Goal: Task Accomplishment & Management: Complete application form

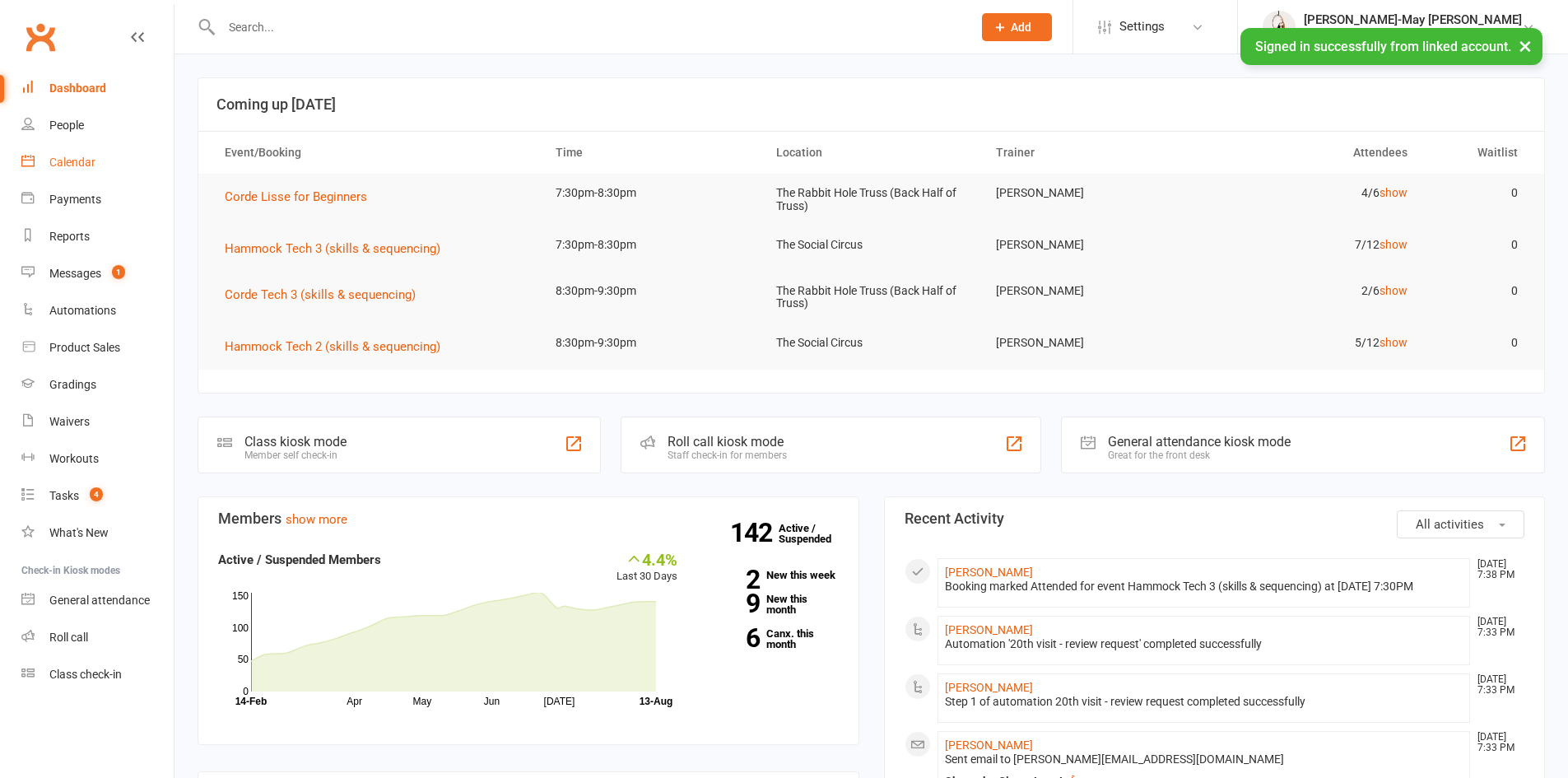
click at [60, 169] on link "Calendar" at bounding box center [97, 162] width 152 height 37
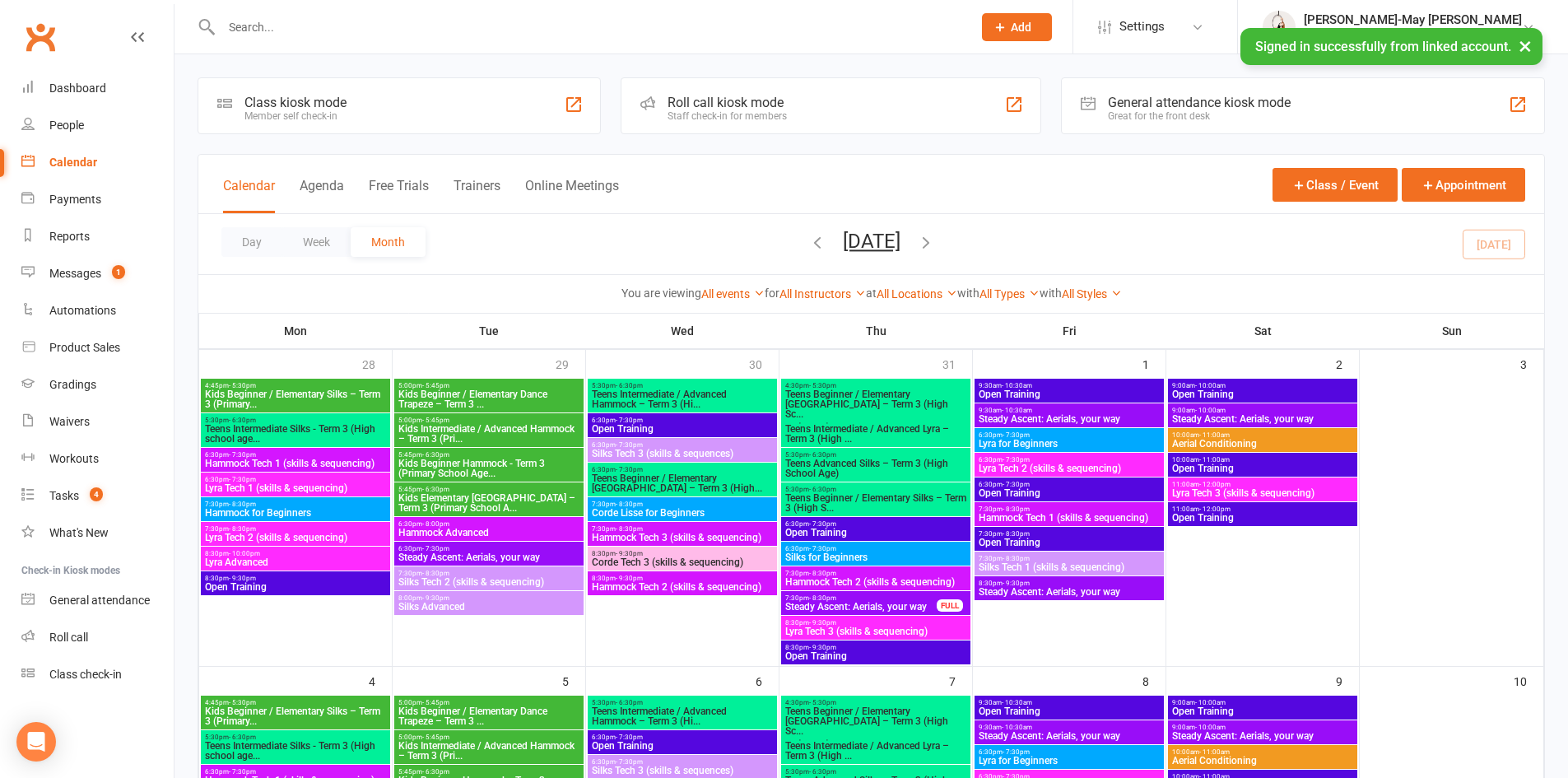
click at [1031, 24] on span "Add" at bounding box center [1021, 27] width 21 height 13
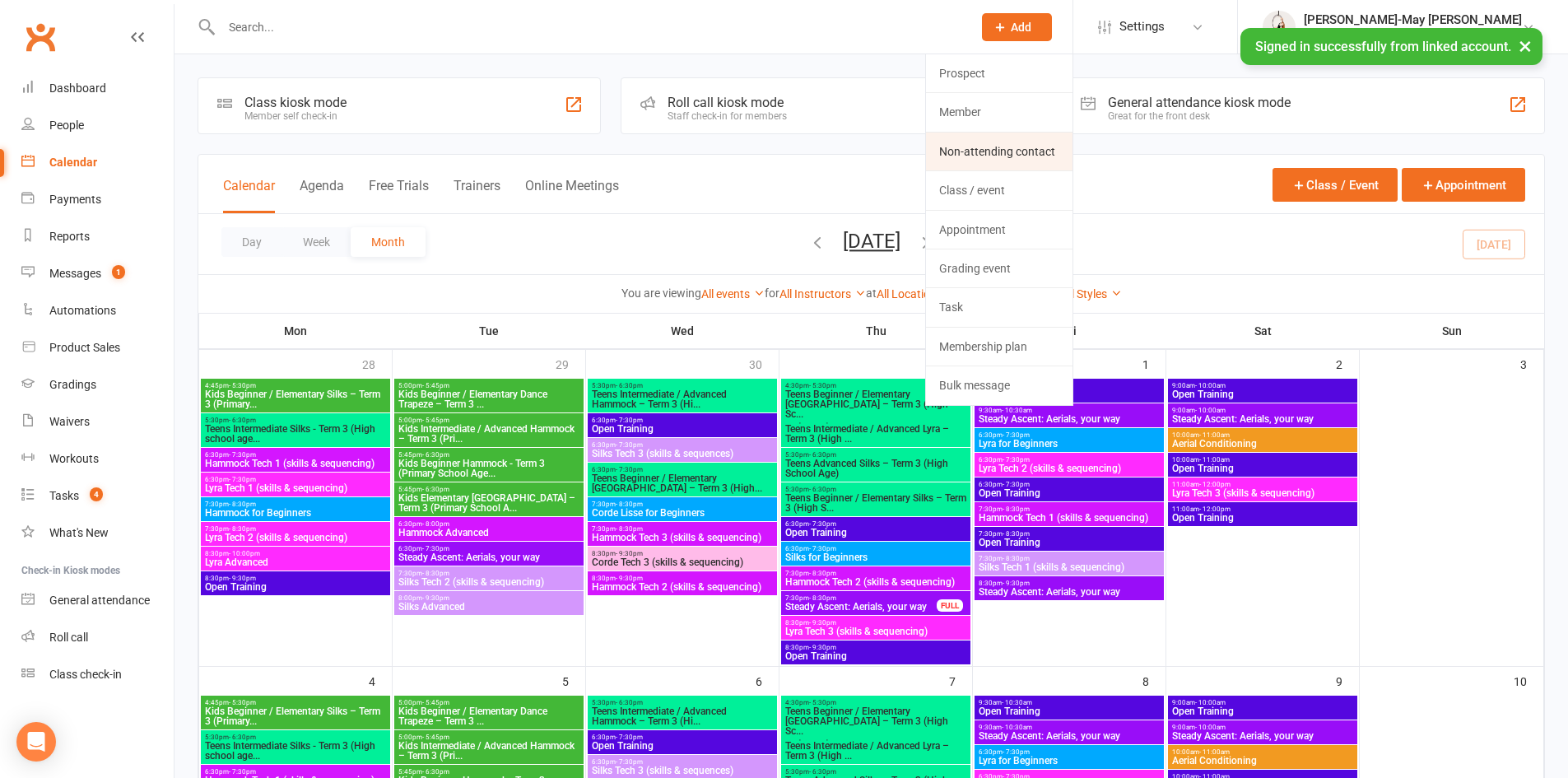
click at [1040, 165] on link "Non-attending contact" at bounding box center [999, 151] width 147 height 38
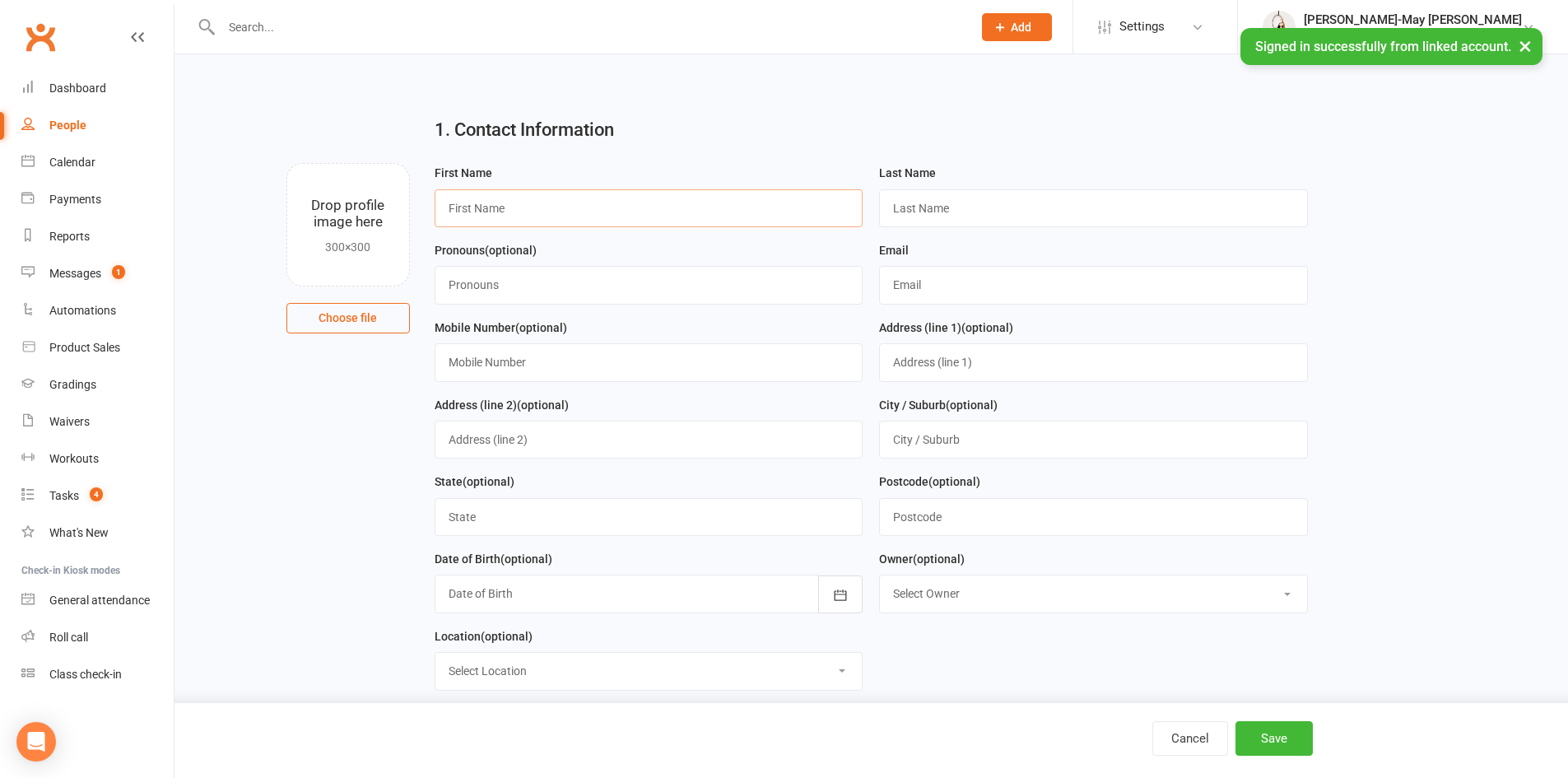
click at [499, 216] on input "text" at bounding box center [648, 208] width 428 height 38
type input "[PERSON_NAME]"
type input "[PERSON_NAME][EMAIL_ADDRESS][PERSON_NAME][DOMAIN_NAME]"
type input "0401496123"
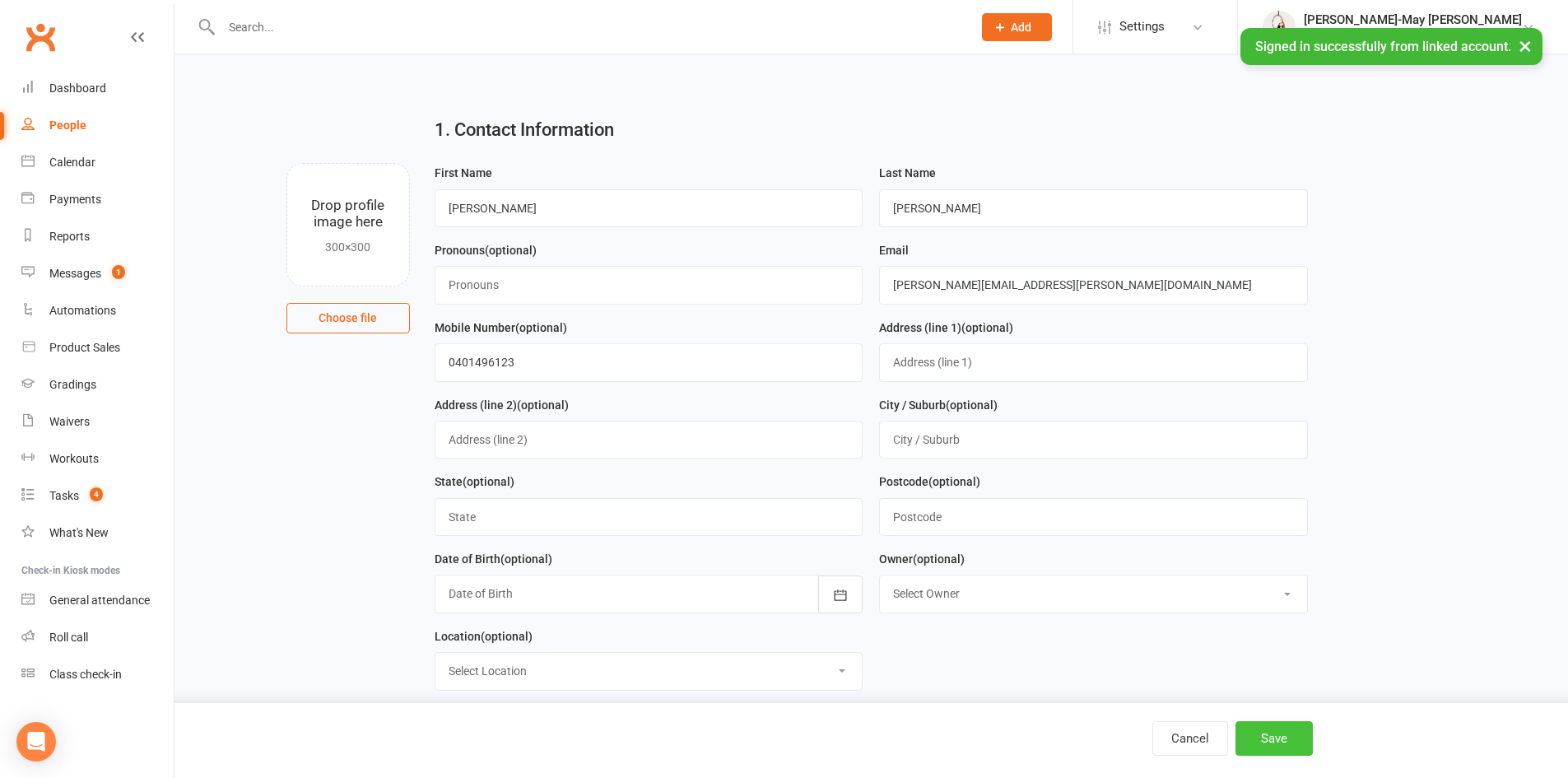
click at [1275, 732] on button "Save" at bounding box center [1274, 738] width 77 height 34
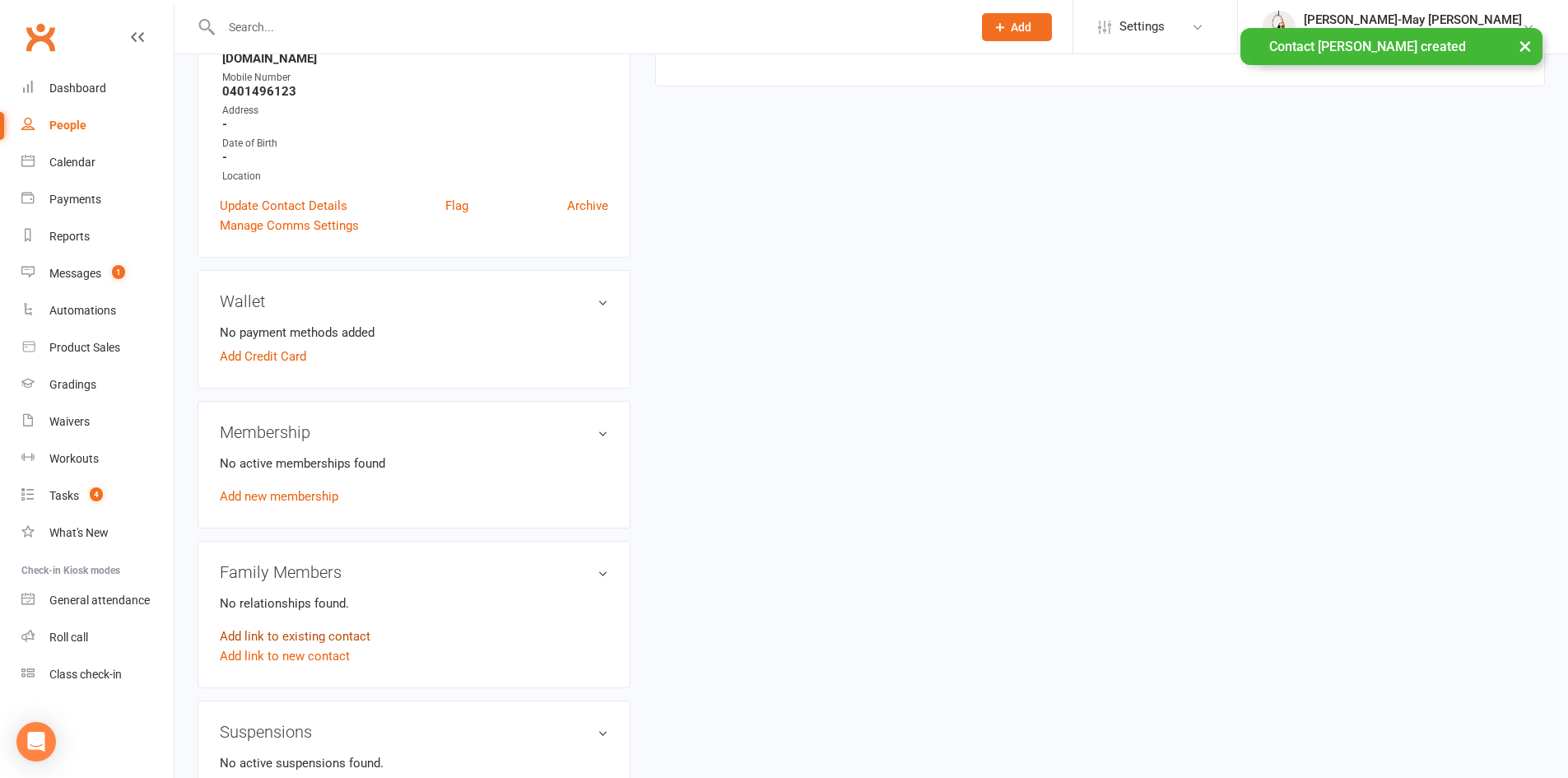
scroll to position [329, 0]
click at [312, 646] on link "Add link to new contact" at bounding box center [284, 654] width 130 height 20
click at [250, 652] on button "Continue" at bounding box center [249, 661] width 51 height 20
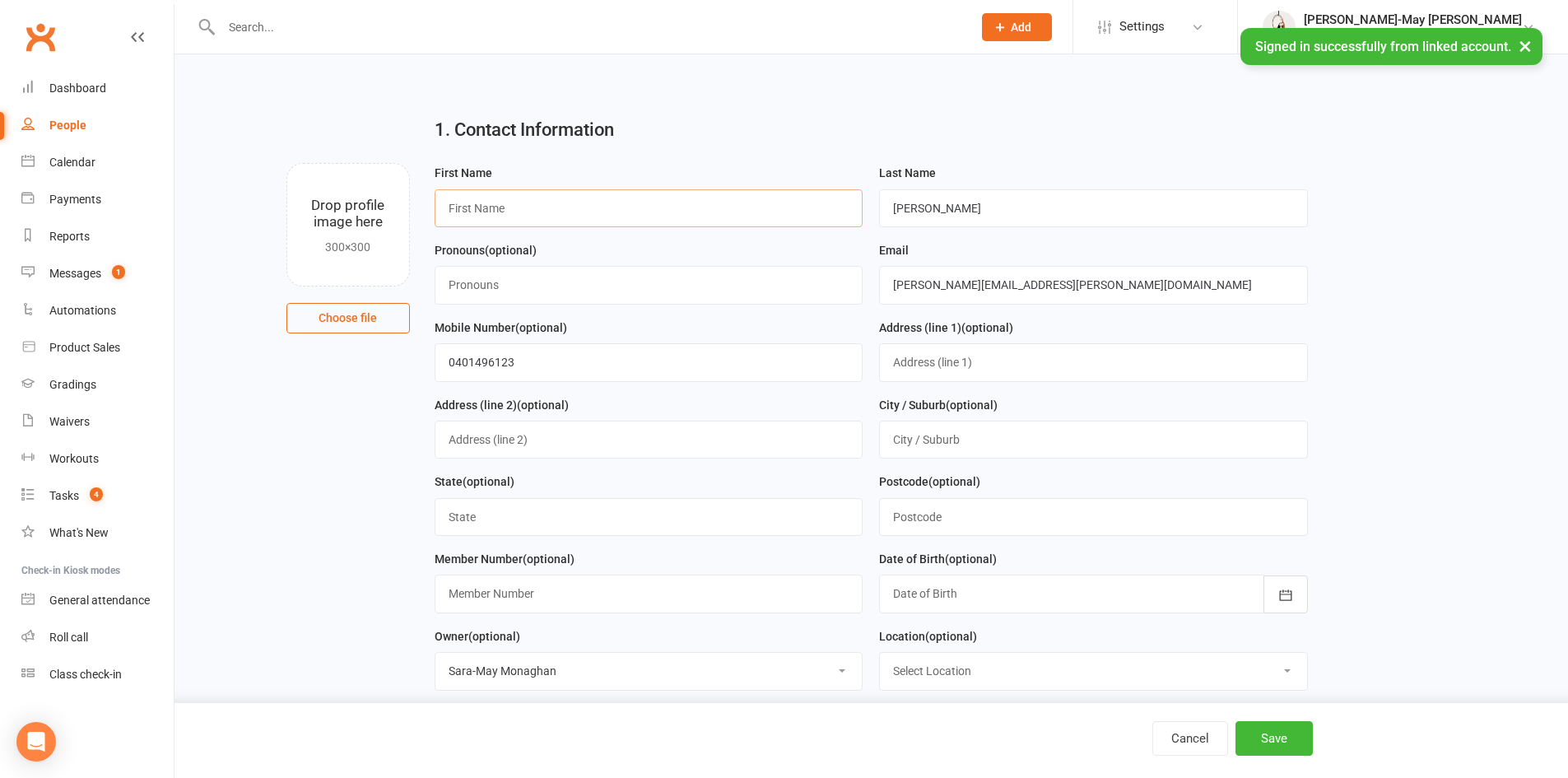
click at [579, 219] on input "text" at bounding box center [648, 208] width 428 height 38
type input "Grifa"
click at [1261, 737] on button "Save" at bounding box center [1274, 738] width 77 height 34
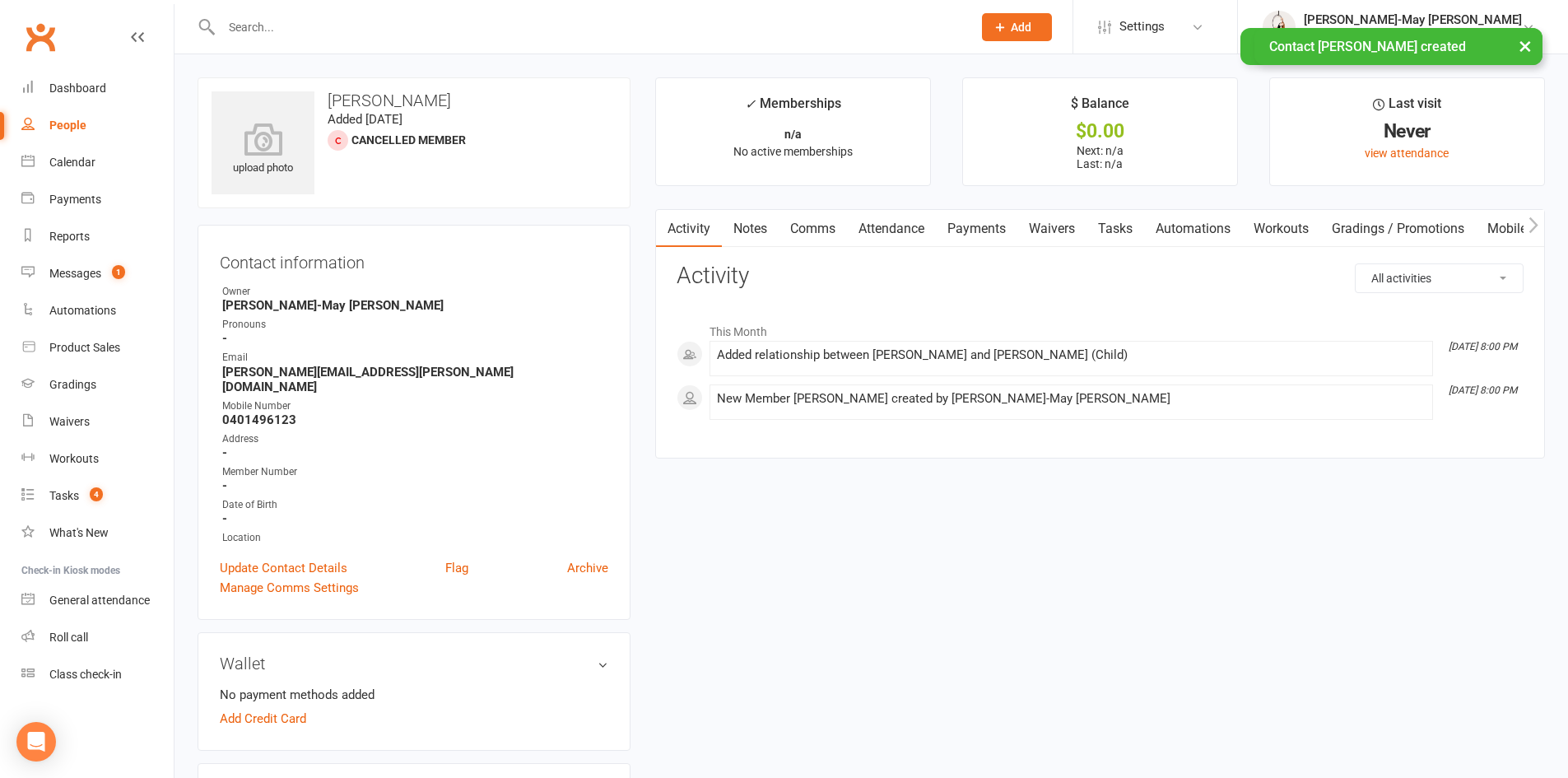
click at [898, 224] on link "Attendance" at bounding box center [891, 228] width 89 height 38
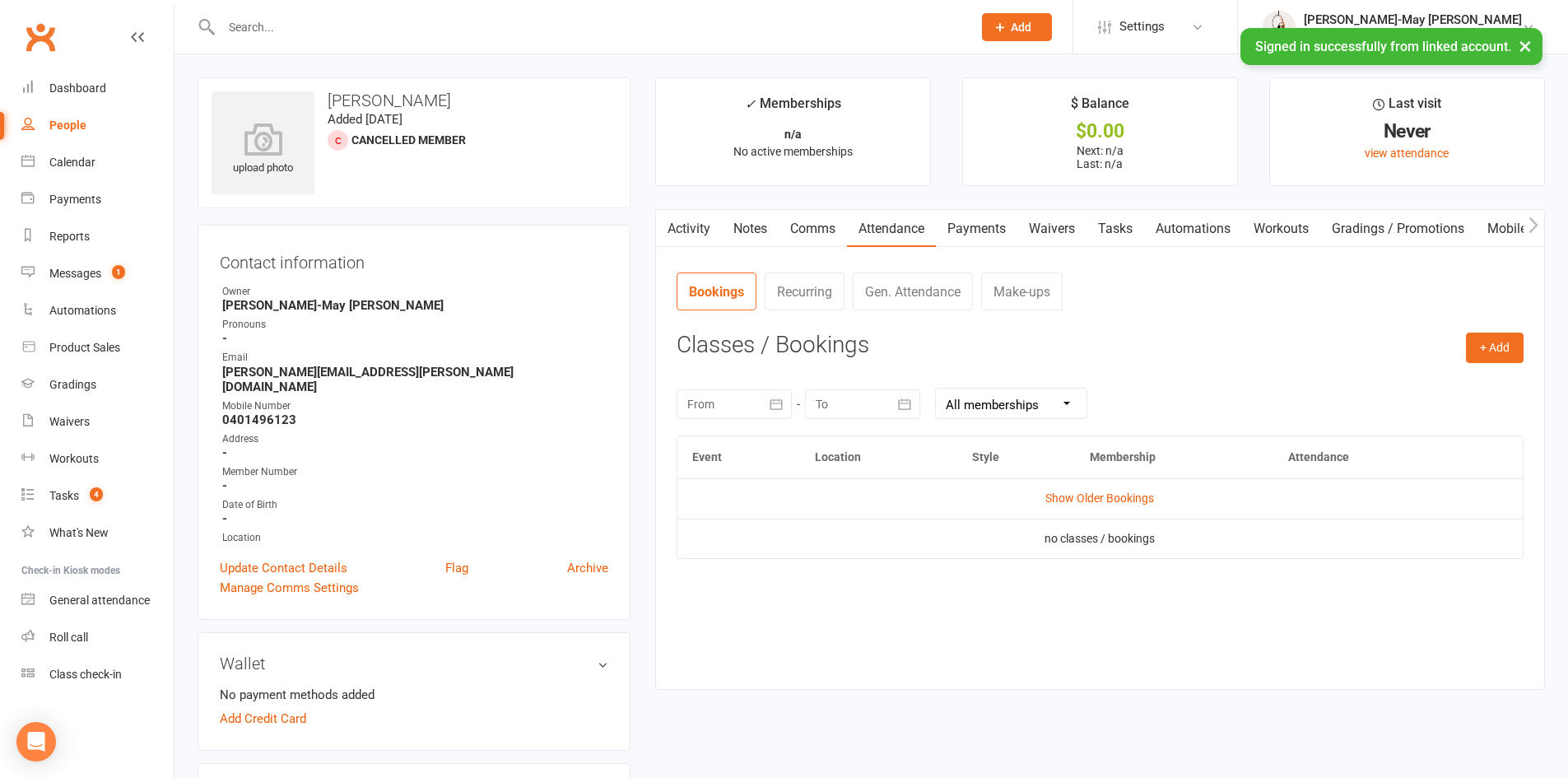
click at [1523, 349] on div "Activity Notes Comms Attendance Payments Waivers Tasks Automations Workouts Gra…" at bounding box center [1100, 449] width 890 height 482
click at [1507, 355] on button "+ Add" at bounding box center [1494, 347] width 58 height 30
click at [1419, 390] on link "Book Event" at bounding box center [1441, 385] width 163 height 33
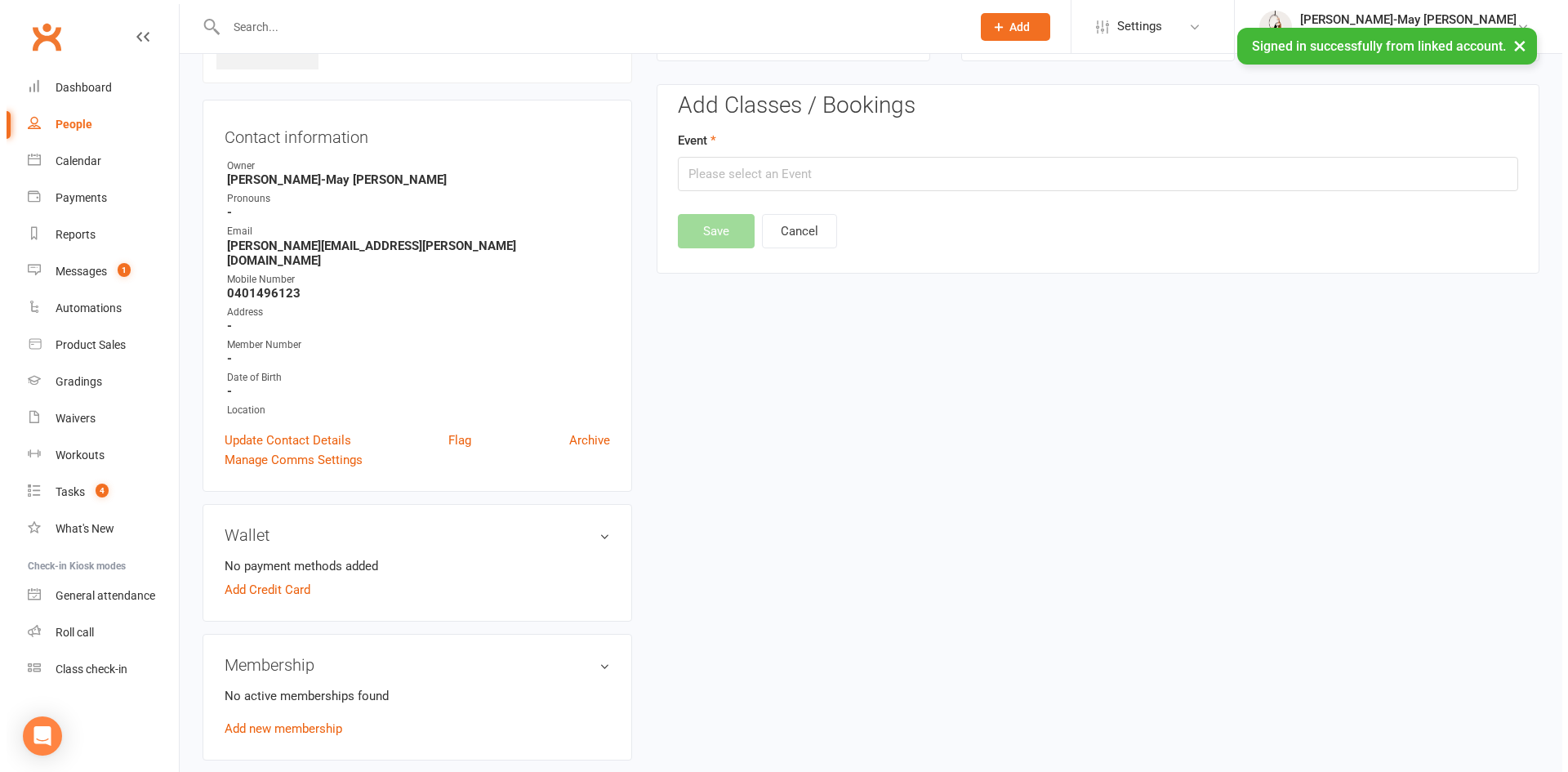
scroll to position [125, 0]
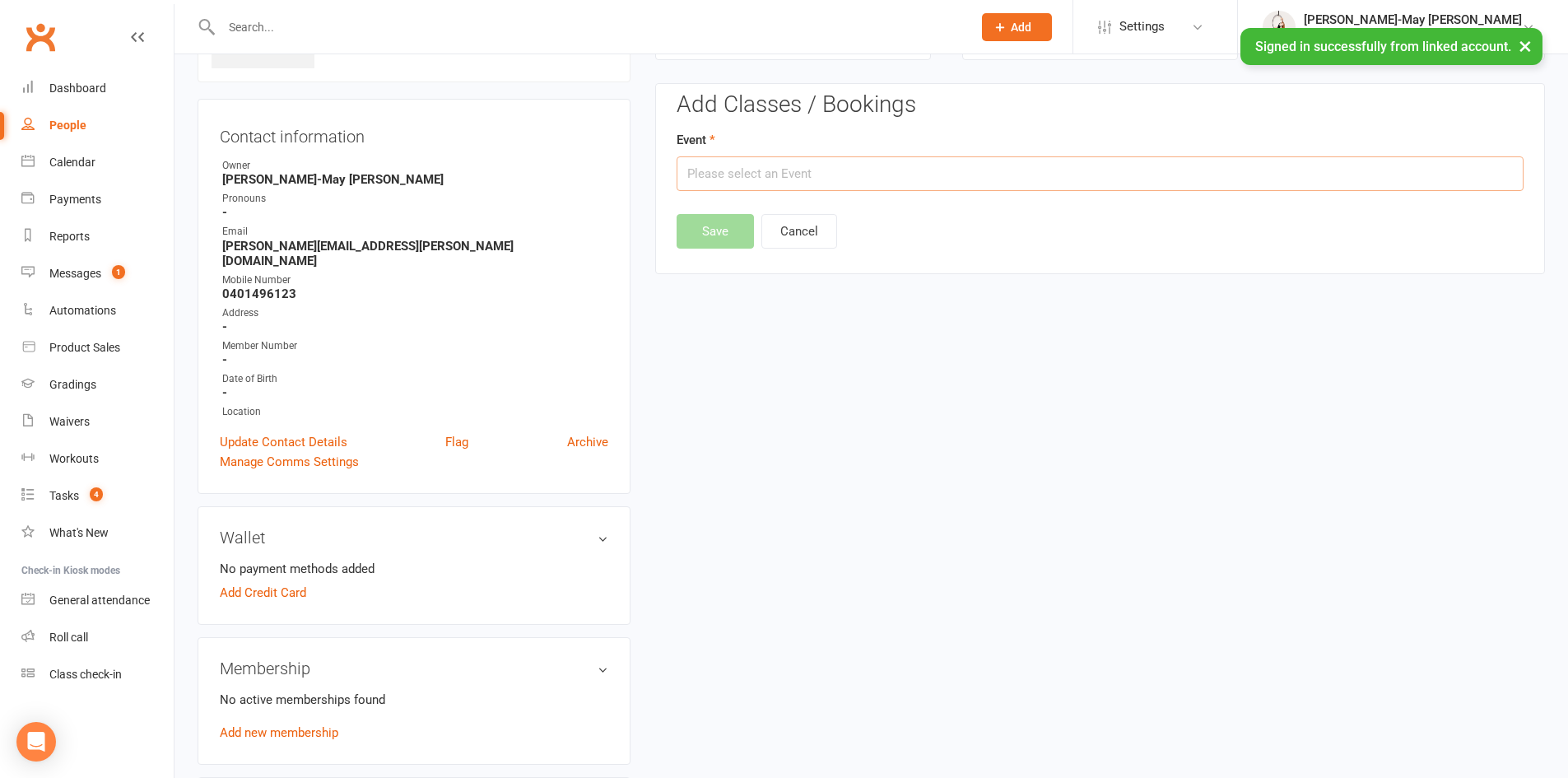
click at [817, 185] on input "text" at bounding box center [1100, 173] width 847 height 34
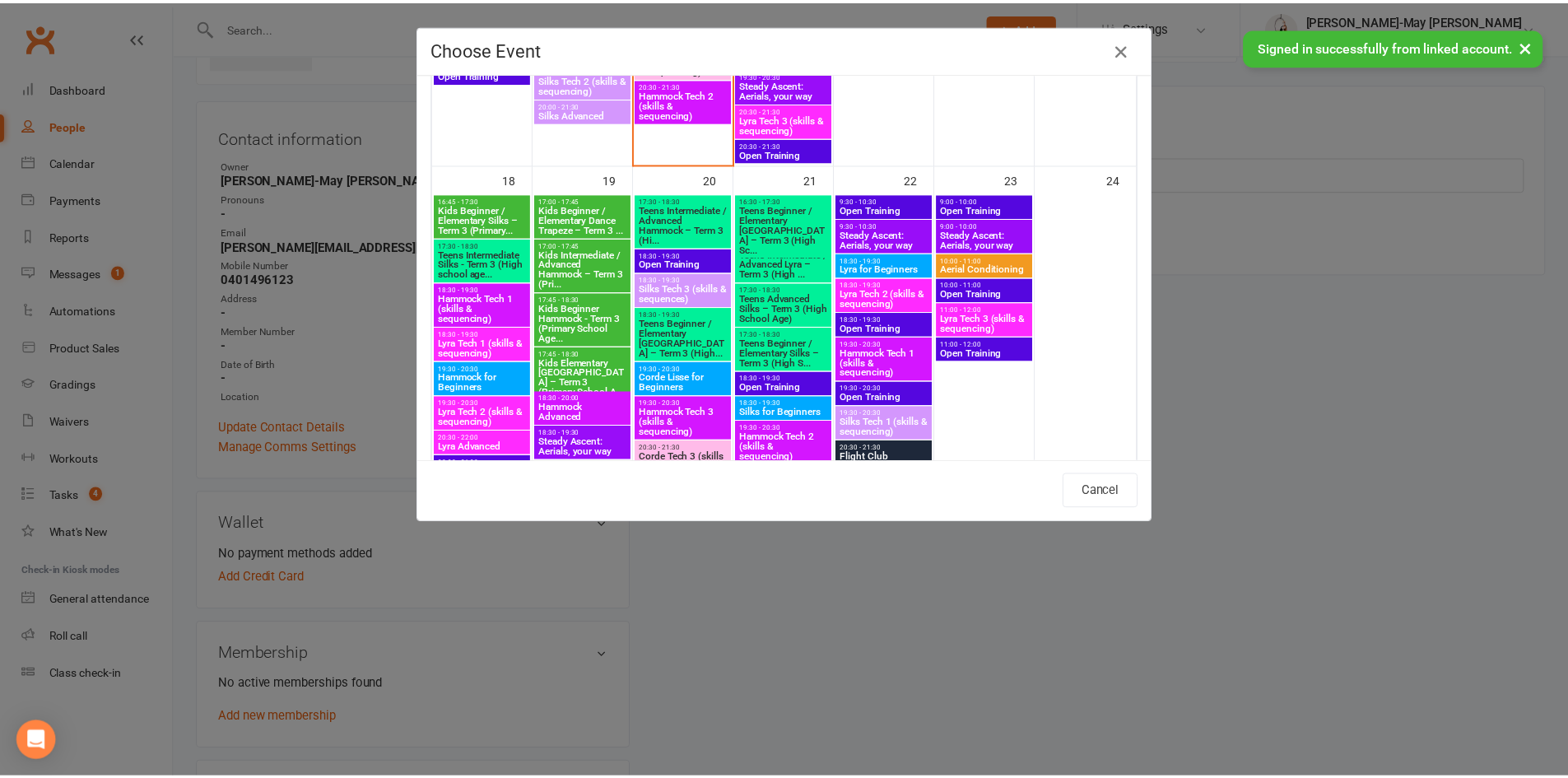
scroll to position [1235, 0]
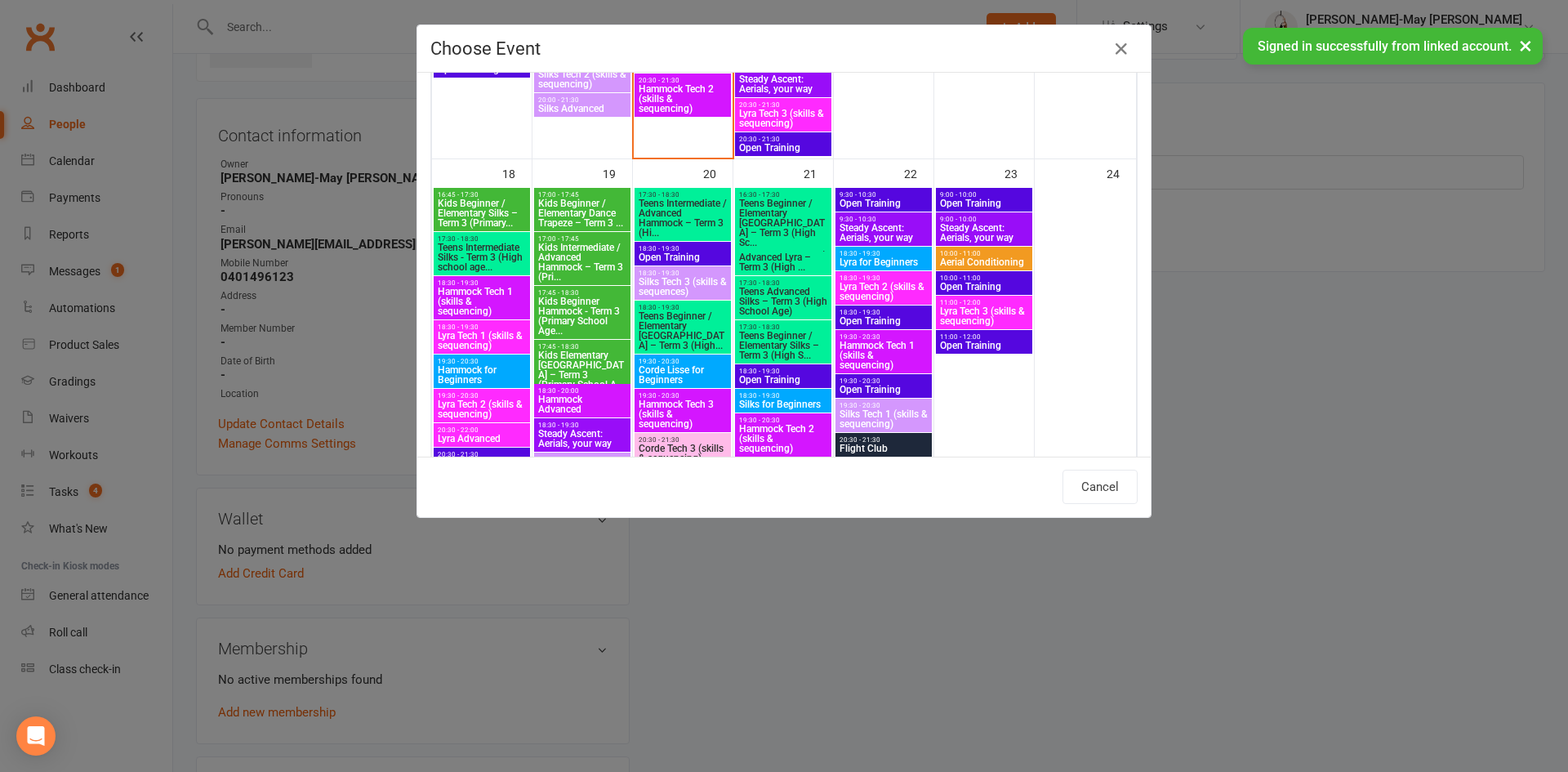
click at [465, 213] on span "Kids Beginner / Elementary Silks – Term 3 (Primary..." at bounding box center [481, 213] width 89 height 30
type input "Kids Beginner / Elementary Silks – Term 3 (Primary... - [DATE] 4:45:00 PM"
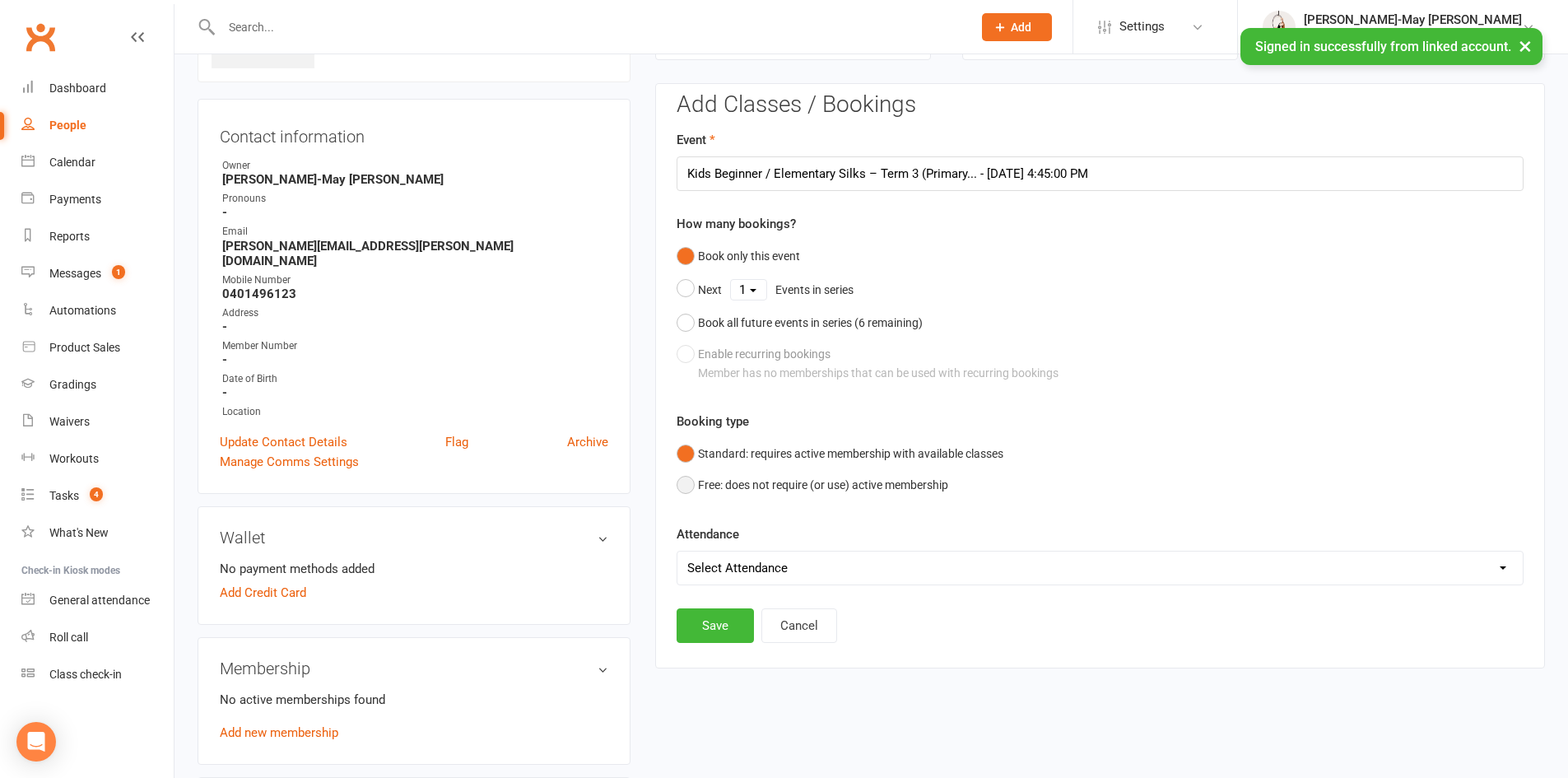
click at [687, 474] on button "Free: does not require (or use) active membership" at bounding box center [812, 484] width 271 height 31
click at [709, 623] on button "Save" at bounding box center [715, 625] width 77 height 34
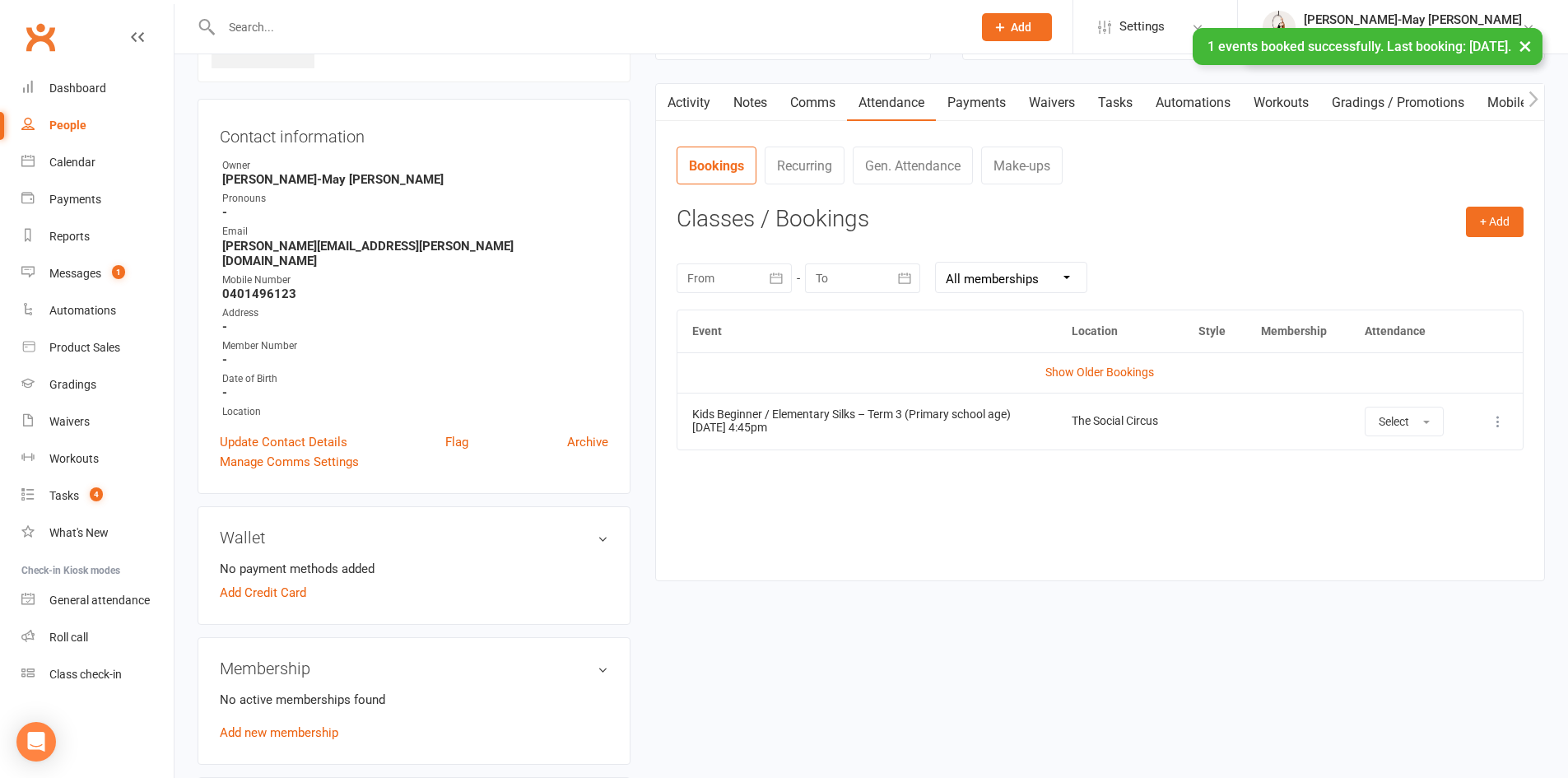
click at [1053, 91] on link "Waivers" at bounding box center [1052, 103] width 70 height 38
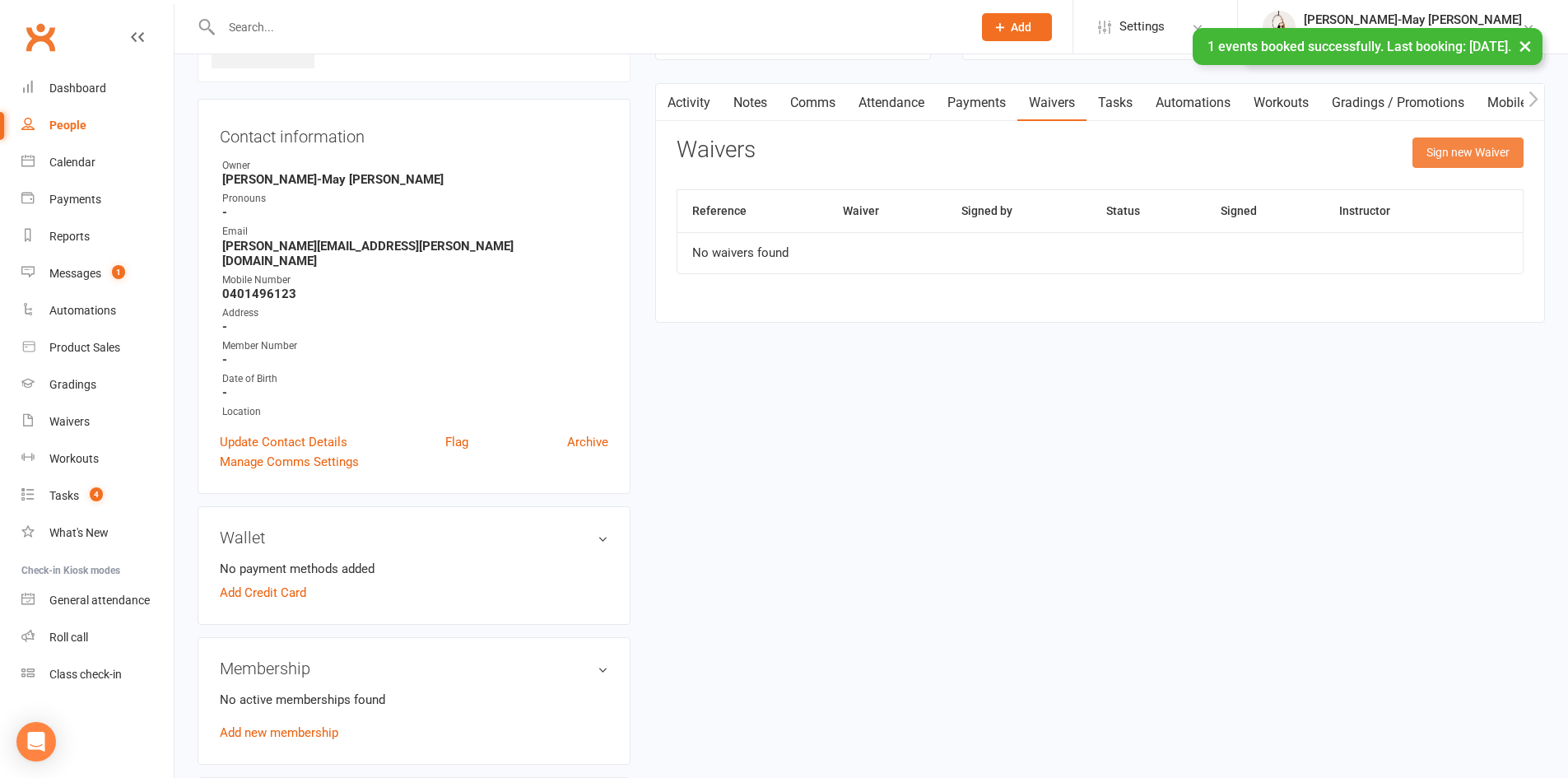
click at [1449, 161] on button "Sign new Waiver" at bounding box center [1468, 152] width 111 height 30
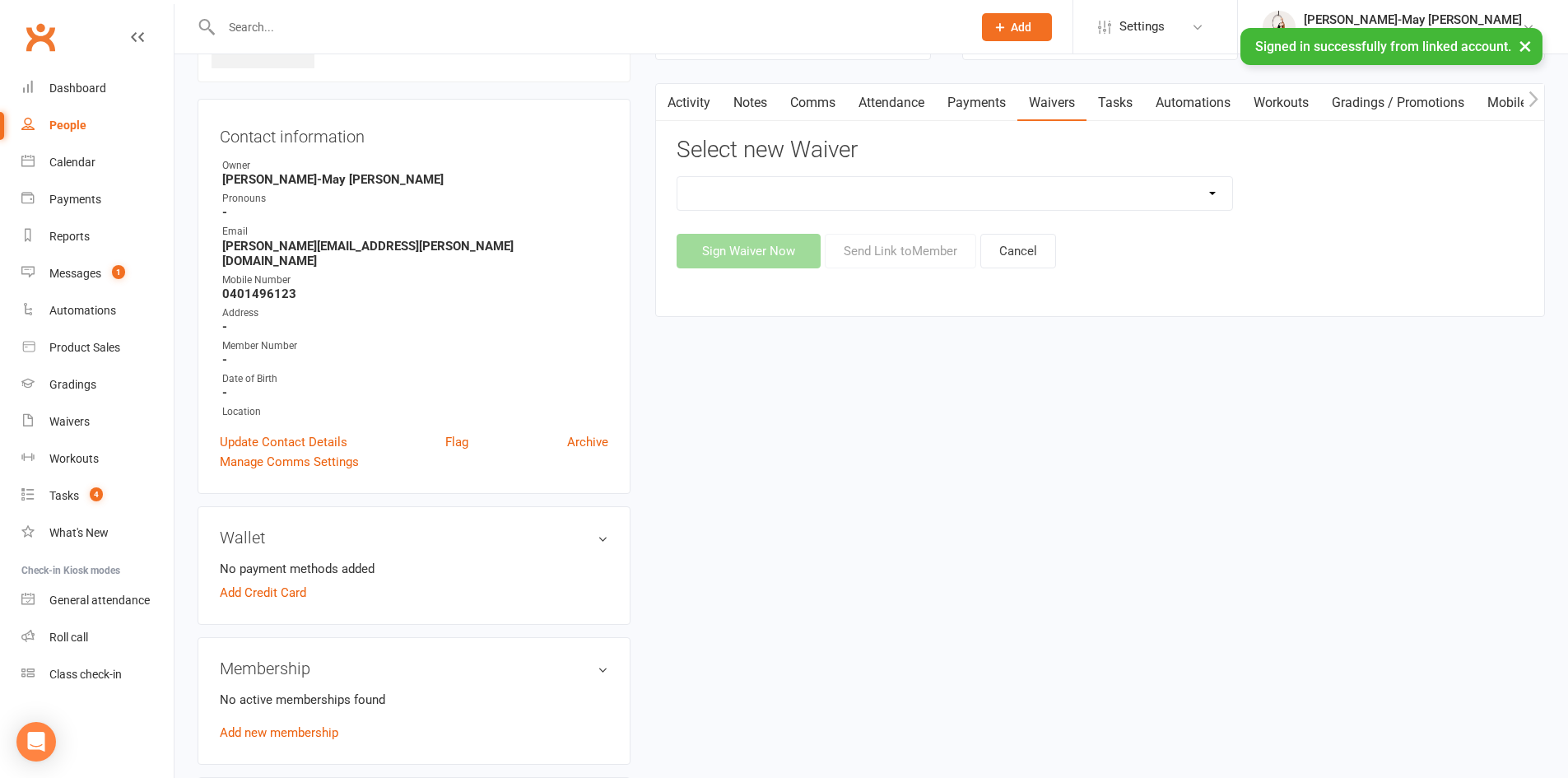
click at [918, 202] on select "Advanced Addict Foundation Membership 18+ Advanced Addict Membership 18+ Advanc…" at bounding box center [955, 193] width 555 height 33
select select "13969"
click at [678, 177] on select "Advanced Addict Foundation Membership 18+ Advanced Addict Membership 18+ Advanc…" at bounding box center [955, 193] width 555 height 33
click at [946, 252] on button "Send Link to Member" at bounding box center [900, 251] width 151 height 34
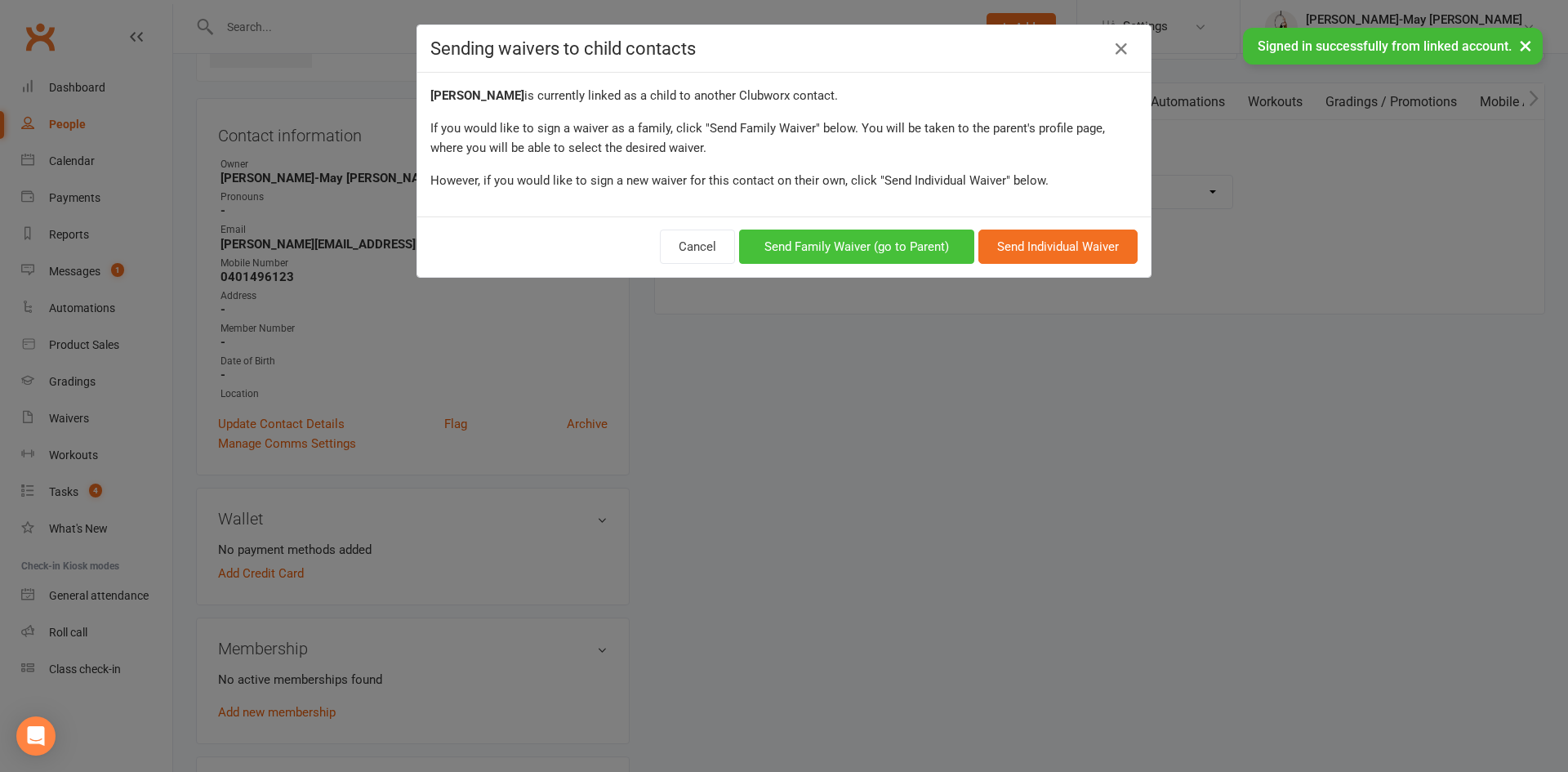
click at [852, 248] on button "Send Family Waiver (go to Parent)" at bounding box center [856, 246] width 235 height 34
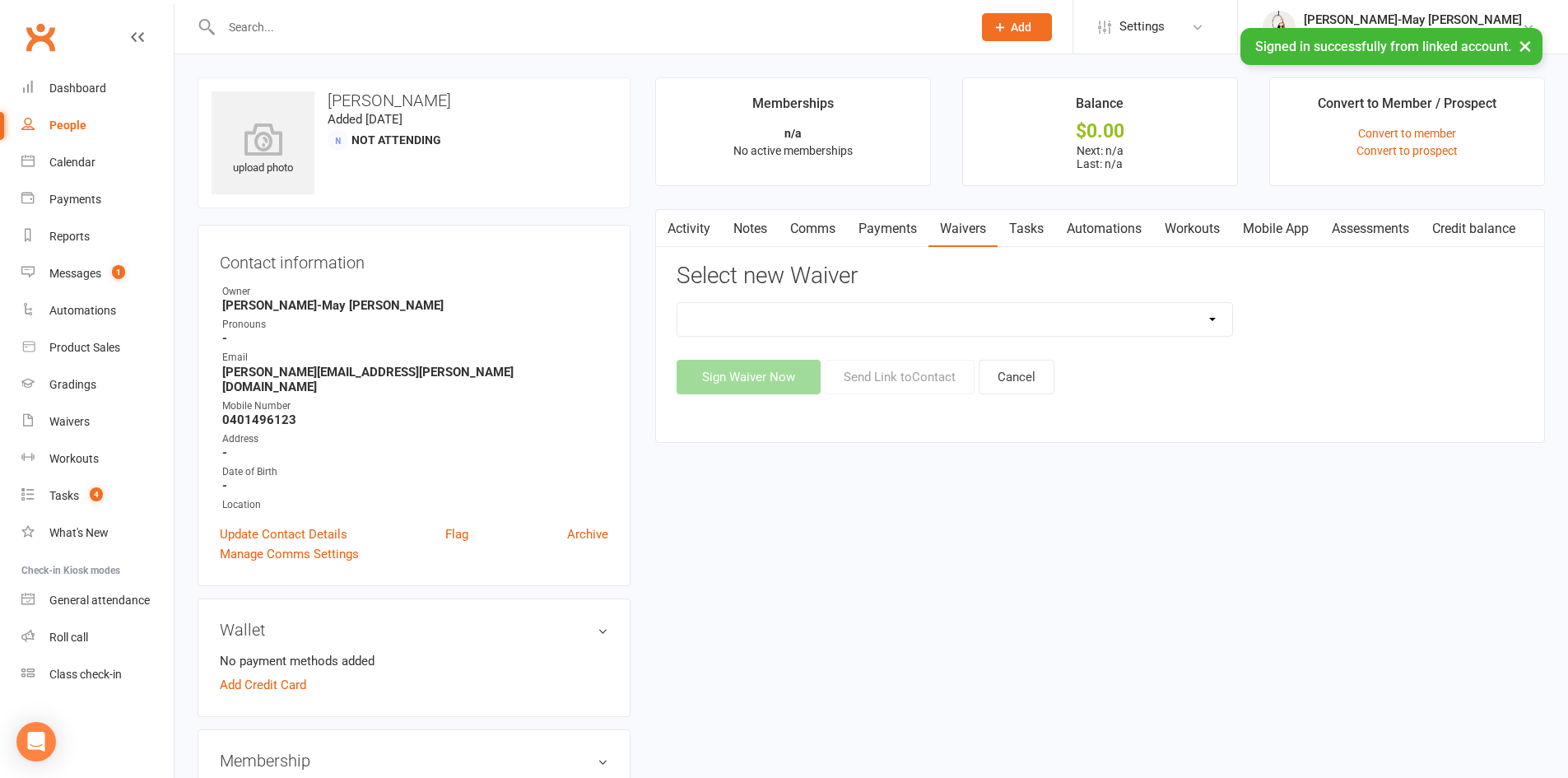
click at [957, 315] on select "Advanced Addict Foundation Membership 18+ Advanced Addict Membership 18+ Advanc…" at bounding box center [955, 319] width 555 height 33
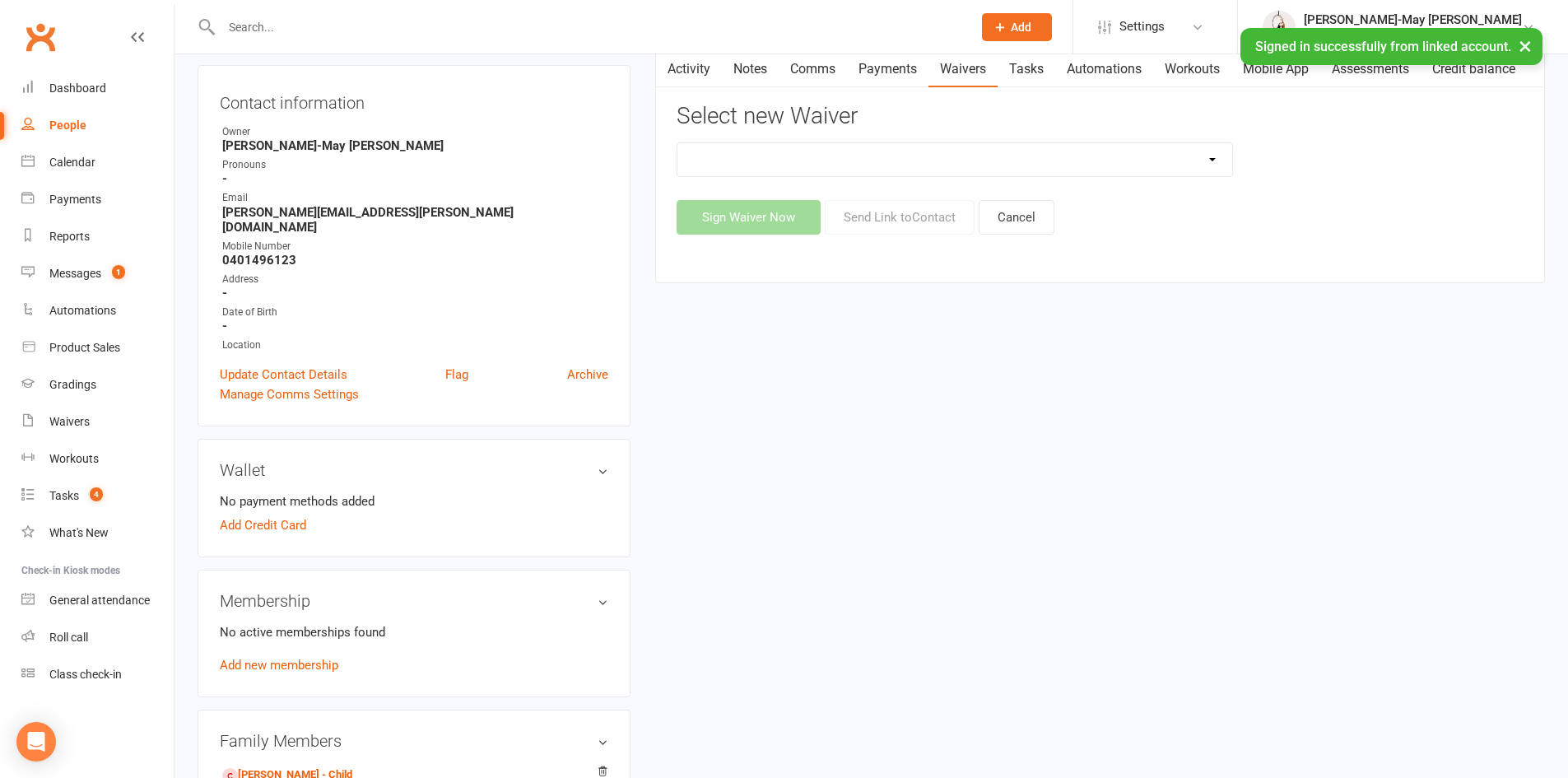
scroll to position [165, 0]
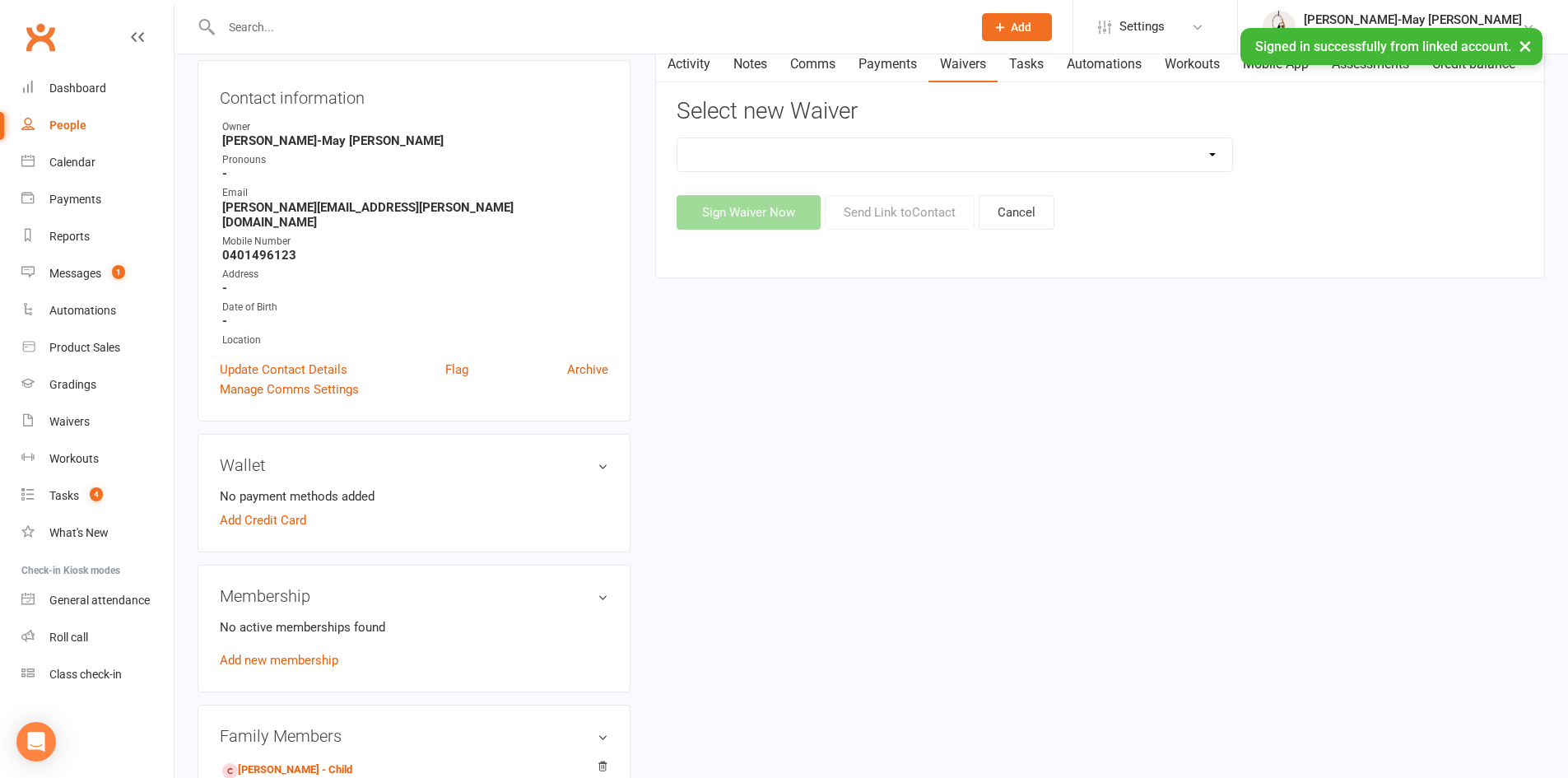
click at [923, 161] on select "Advanced Addict Foundation Membership 18+ Advanced Addict Membership 18+ Advanc…" at bounding box center [955, 155] width 555 height 33
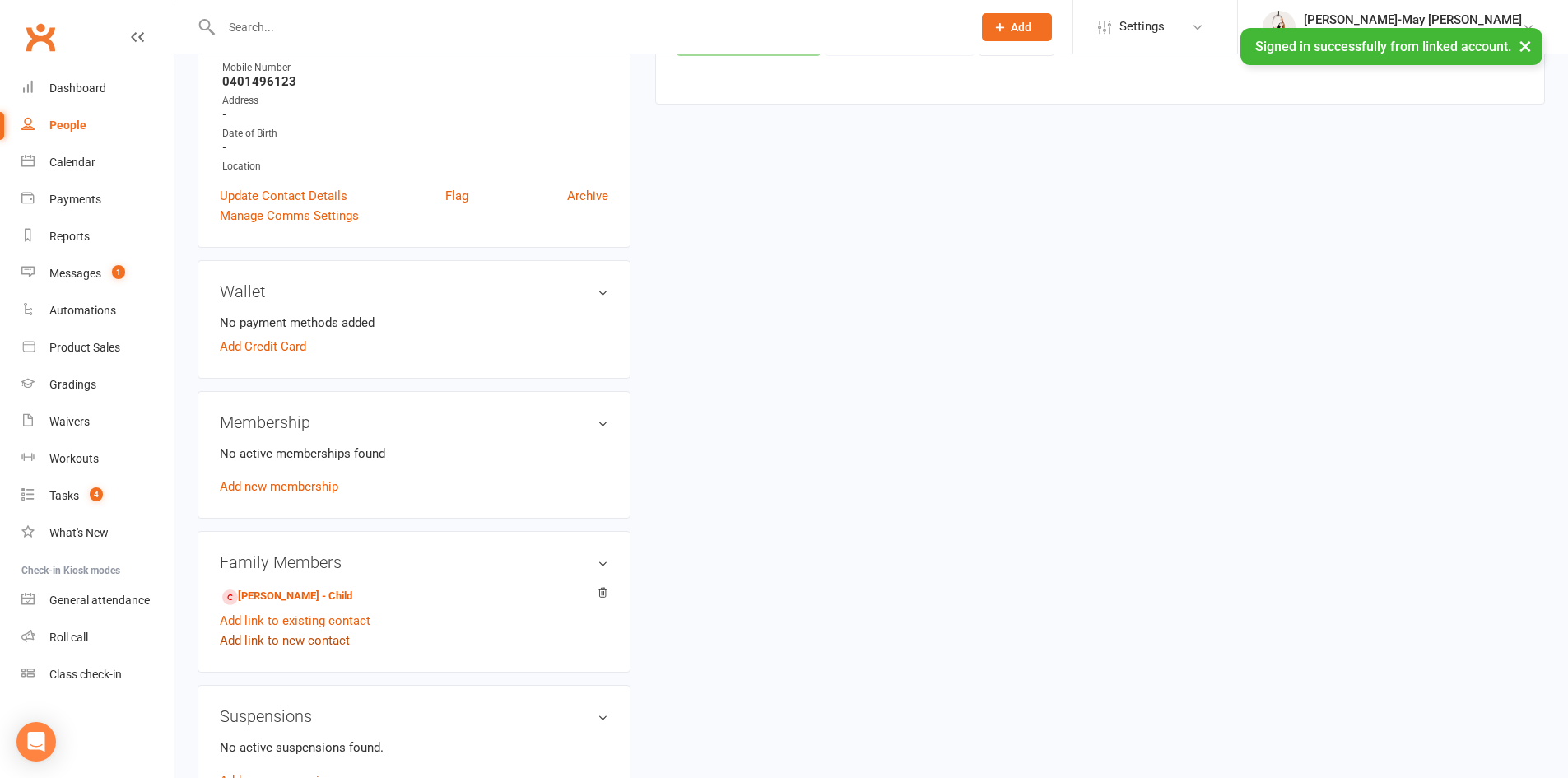
scroll to position [411, 0]
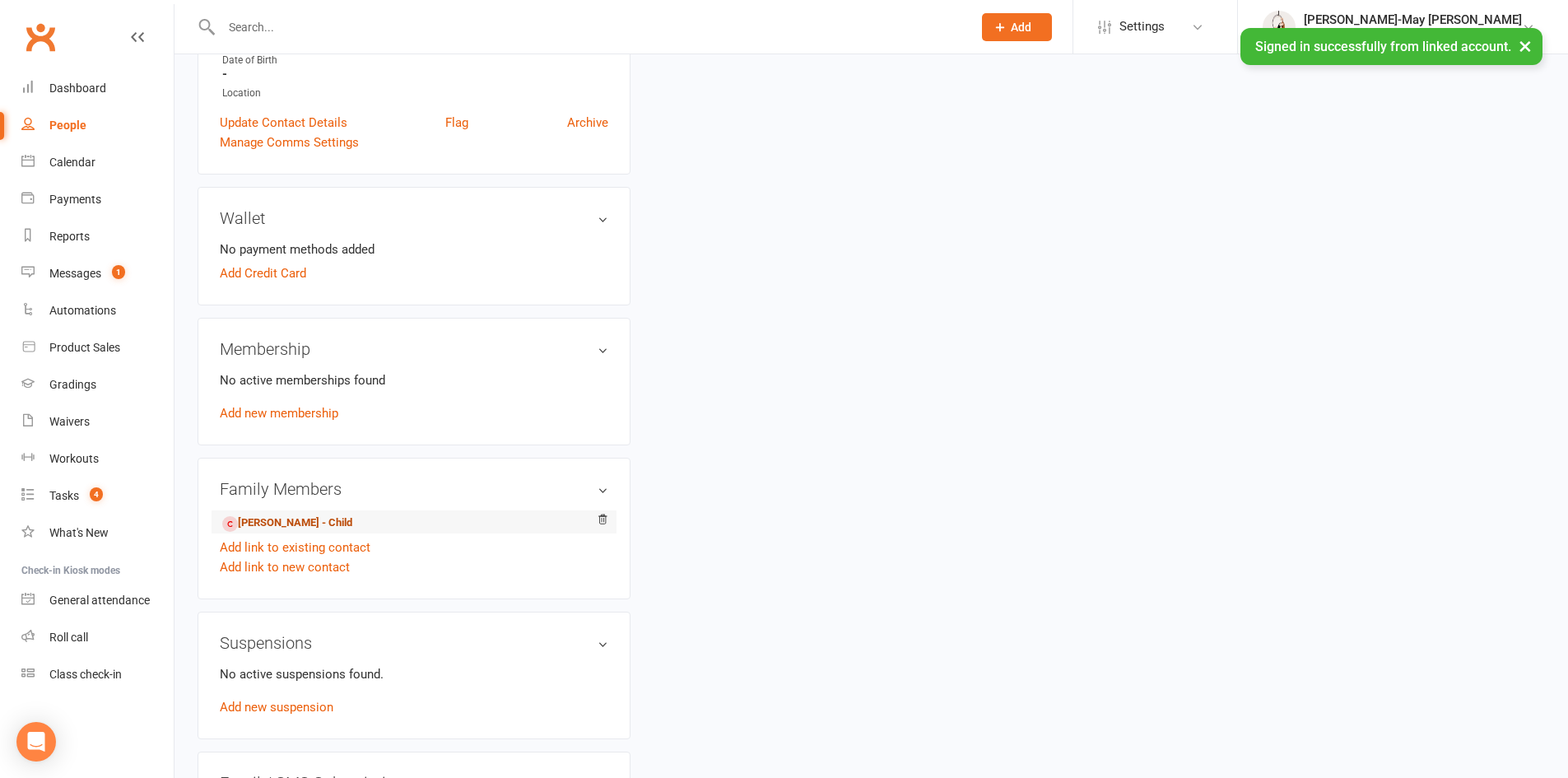
click at [259, 514] on link "[PERSON_NAME] - Child" at bounding box center [287, 523] width 130 height 17
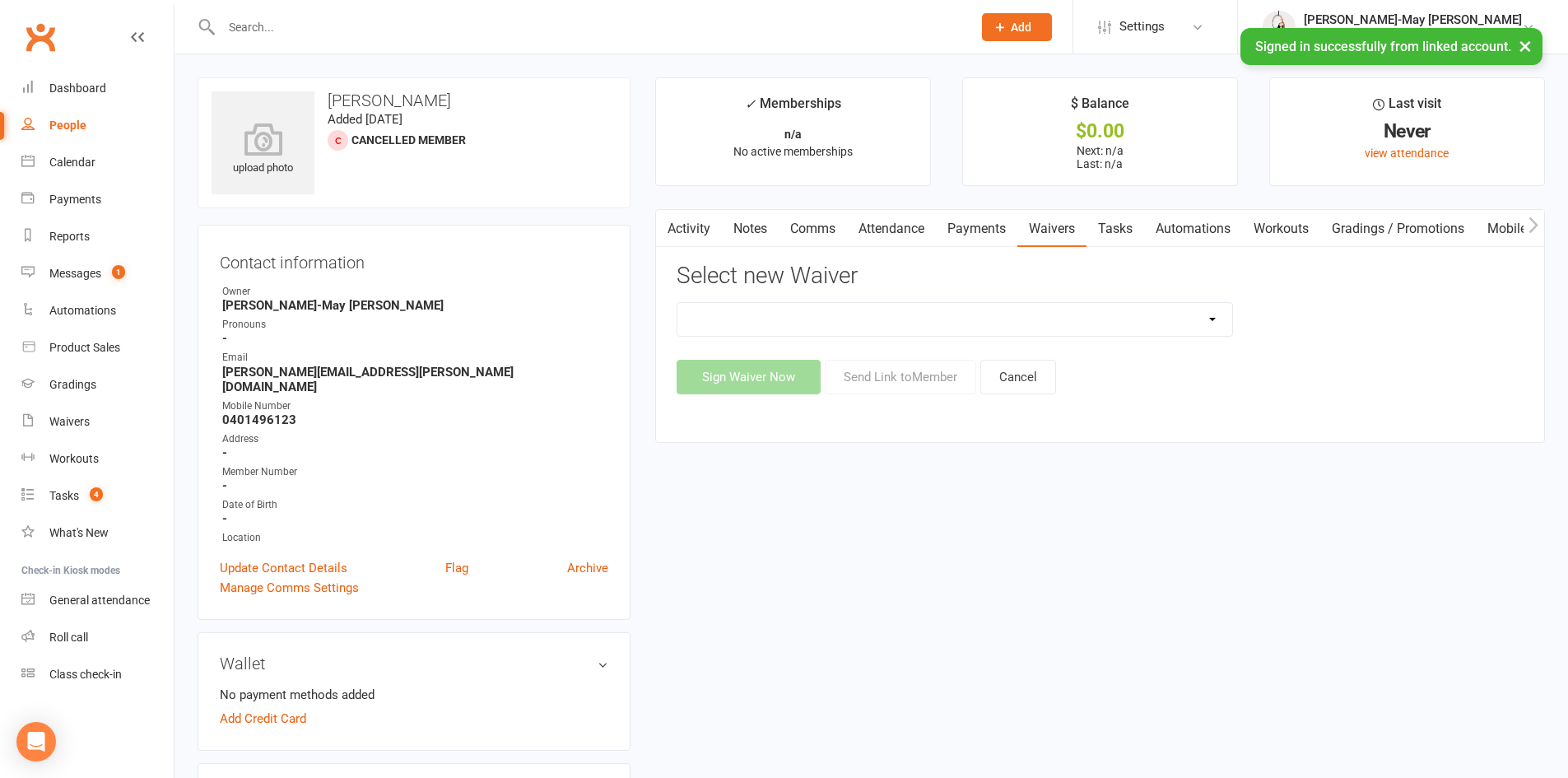
click at [1017, 315] on select "Advanced Addict Foundation Membership 18+ Advanced Addict Membership 18+ Advanc…" at bounding box center [955, 319] width 555 height 33
select select "13969"
click at [678, 303] on select "Advanced Addict Foundation Membership 18+ Advanced Addict Membership 18+ Advanc…" at bounding box center [955, 319] width 555 height 33
click at [898, 371] on button "Send Link to Member" at bounding box center [900, 377] width 151 height 34
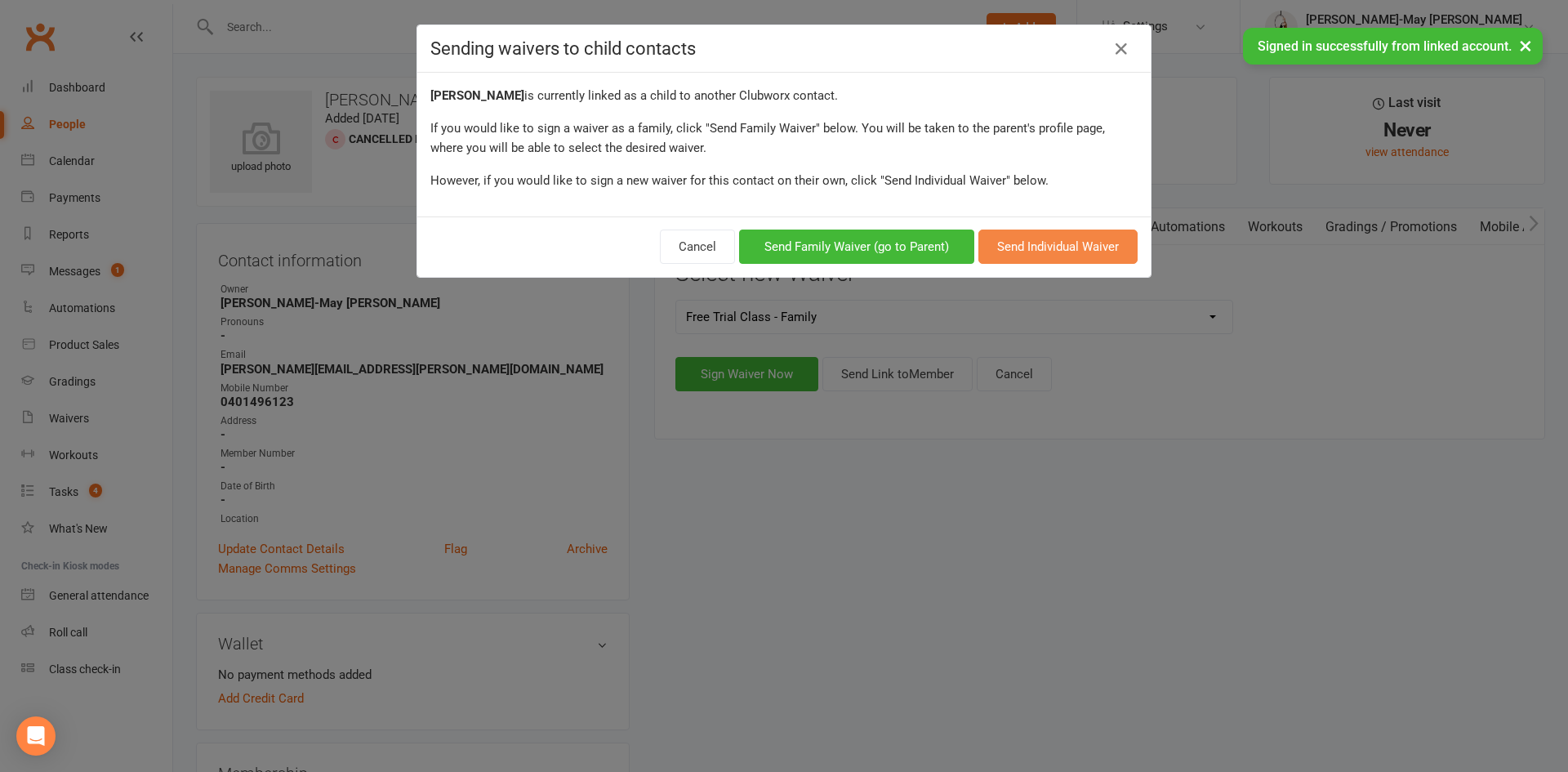
click at [1010, 249] on button "Send Individual Waiver" at bounding box center [1058, 246] width 159 height 34
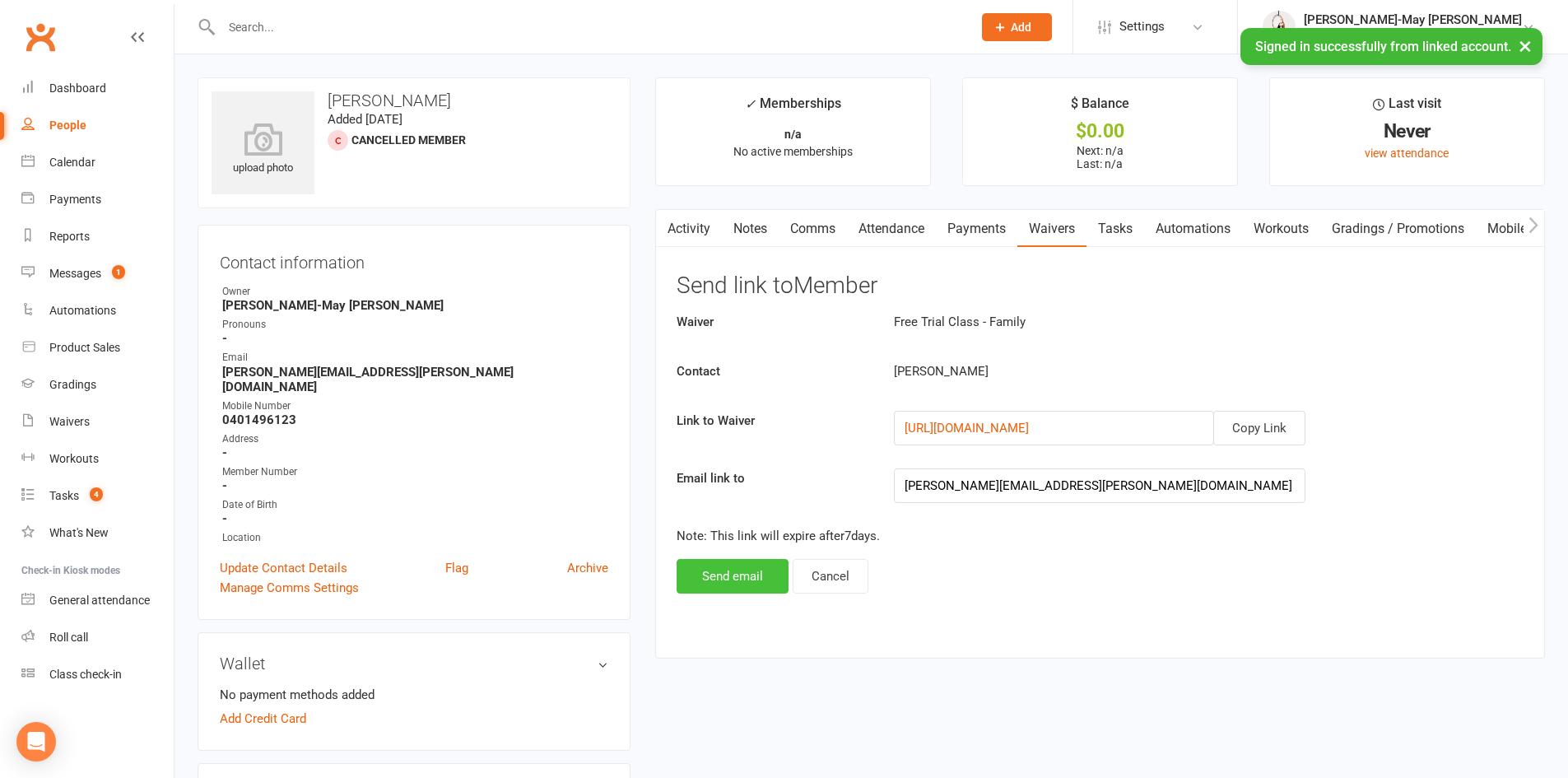
click at [756, 580] on button "Send email" at bounding box center [732, 576] width 112 height 34
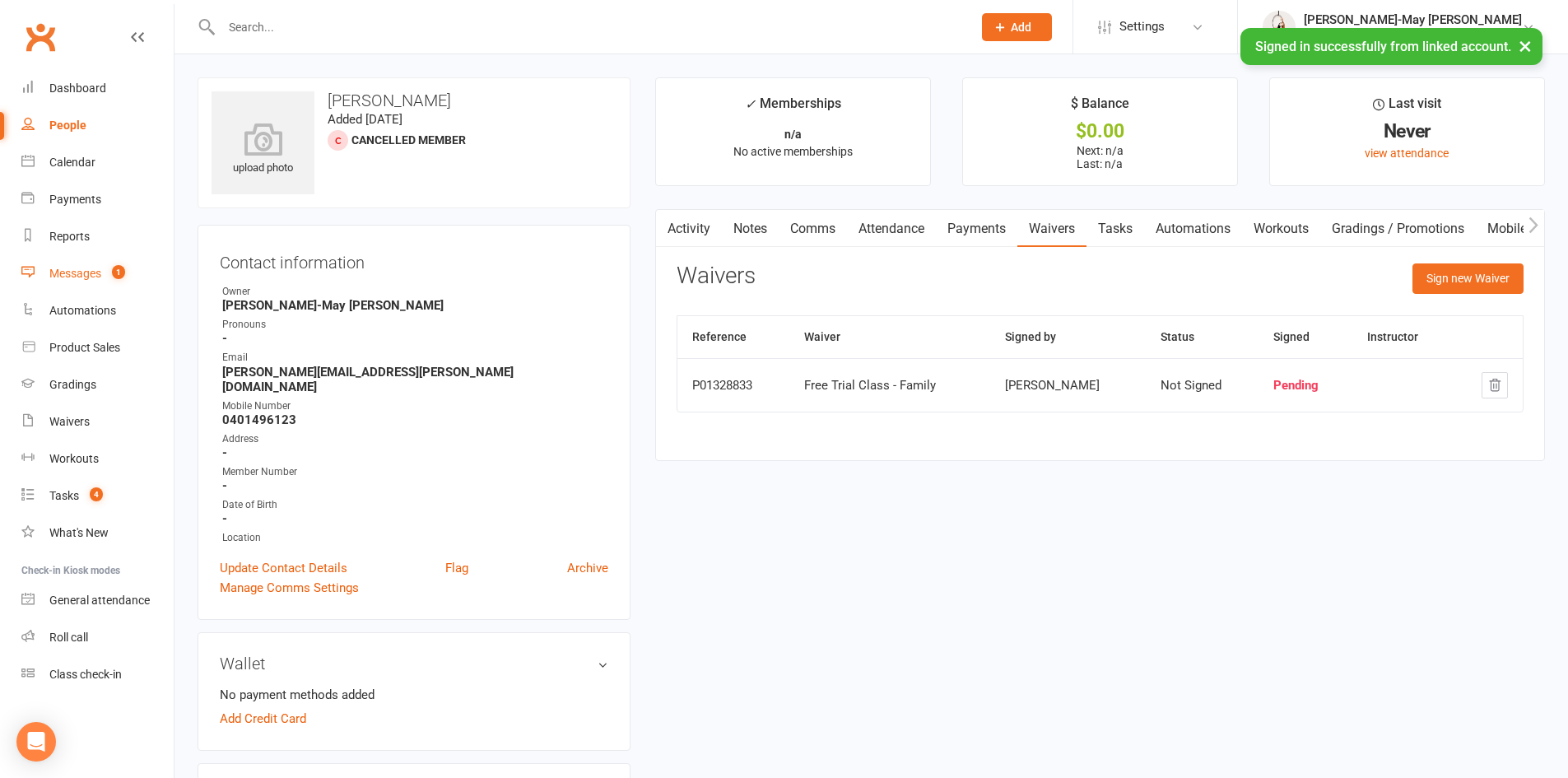
click at [73, 271] on div "Messages" at bounding box center [76, 273] width 52 height 13
